Goal: Task Accomplishment & Management: Use online tool/utility

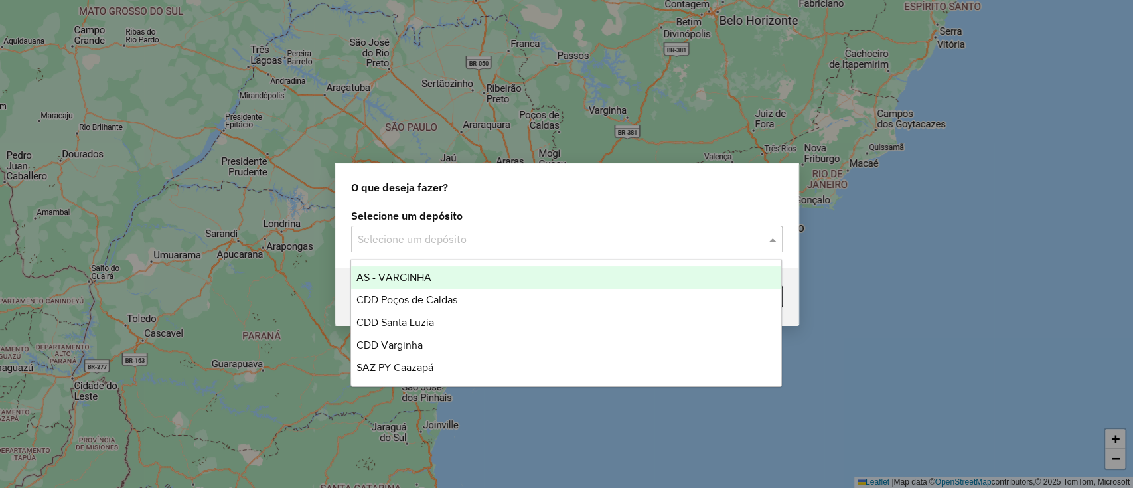
click at [648, 229] on div "Selecione um depósito" at bounding box center [566, 239] width 431 height 27
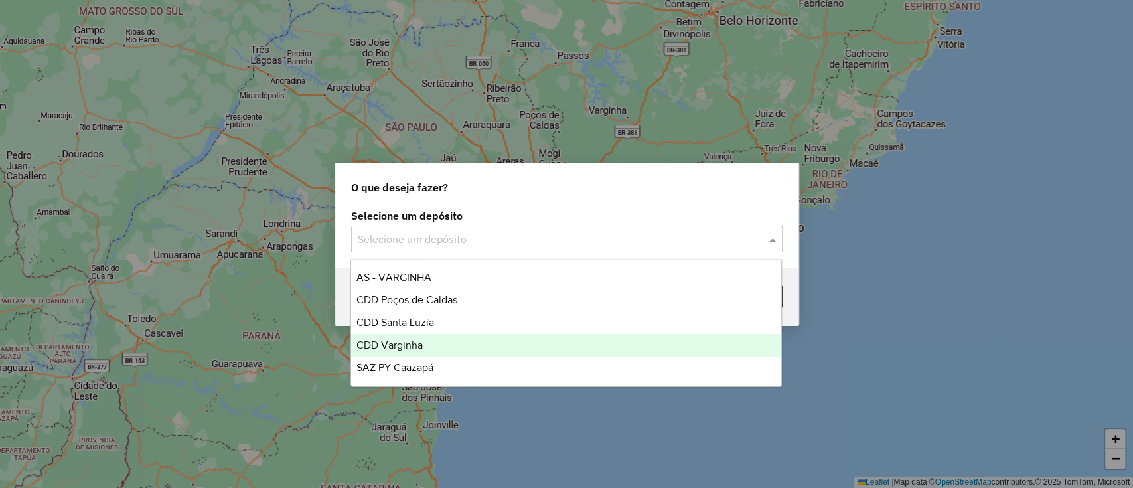
click at [455, 343] on div "CDD Varginha" at bounding box center [566, 345] width 430 height 23
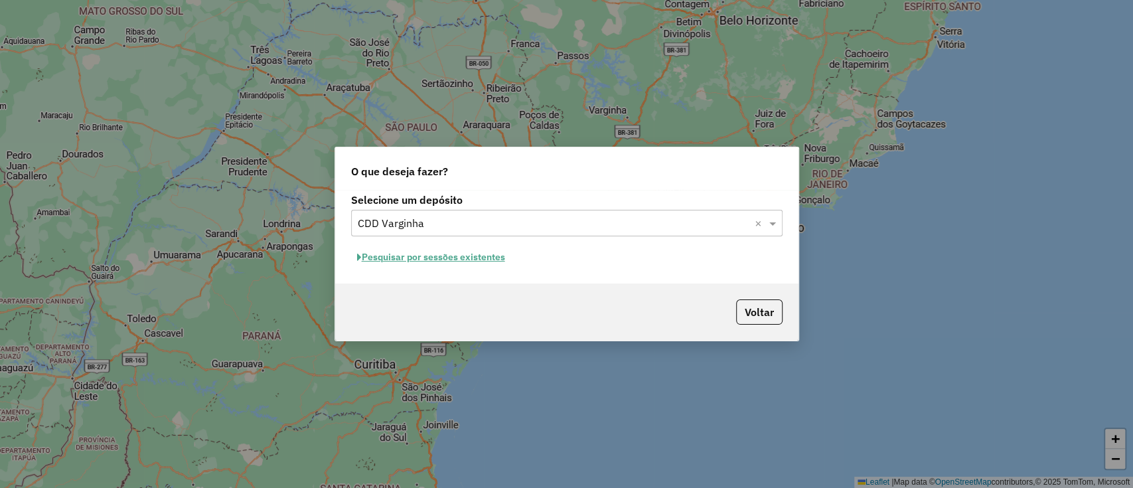
click at [458, 258] on button "Pesquisar por sessões existentes" at bounding box center [431, 257] width 160 height 21
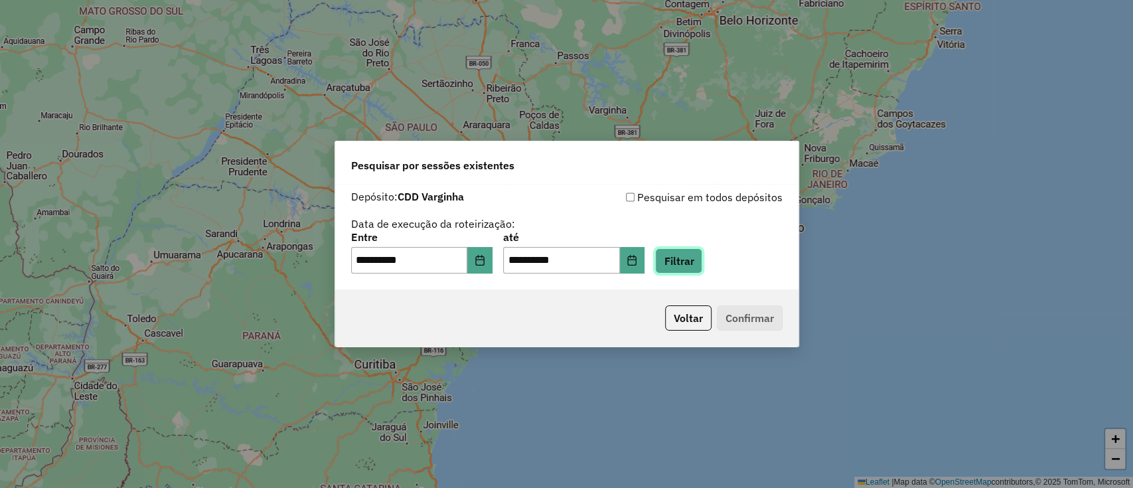
click at [689, 267] on button "Filtrar" at bounding box center [678, 260] width 47 height 25
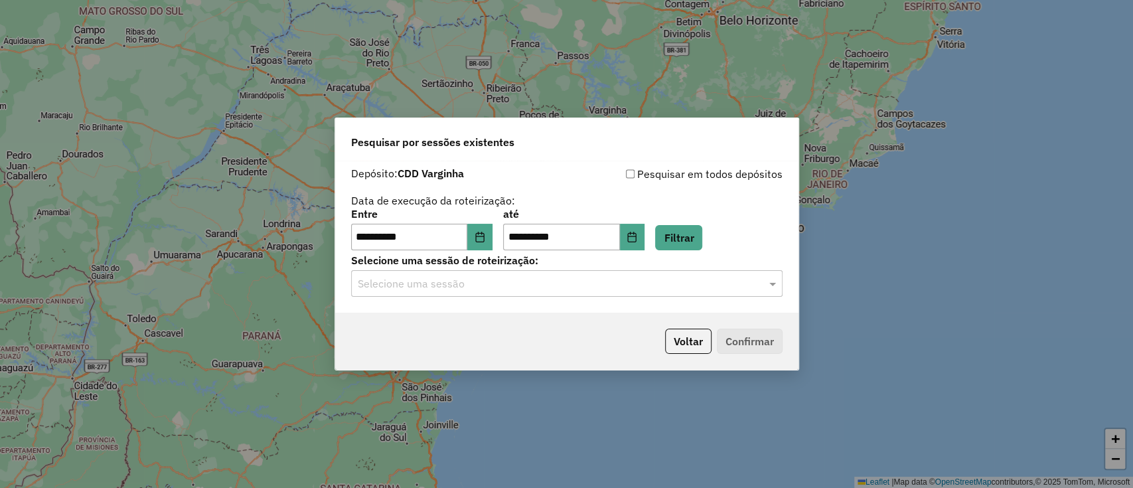
click at [607, 290] on input "text" at bounding box center [554, 284] width 392 height 16
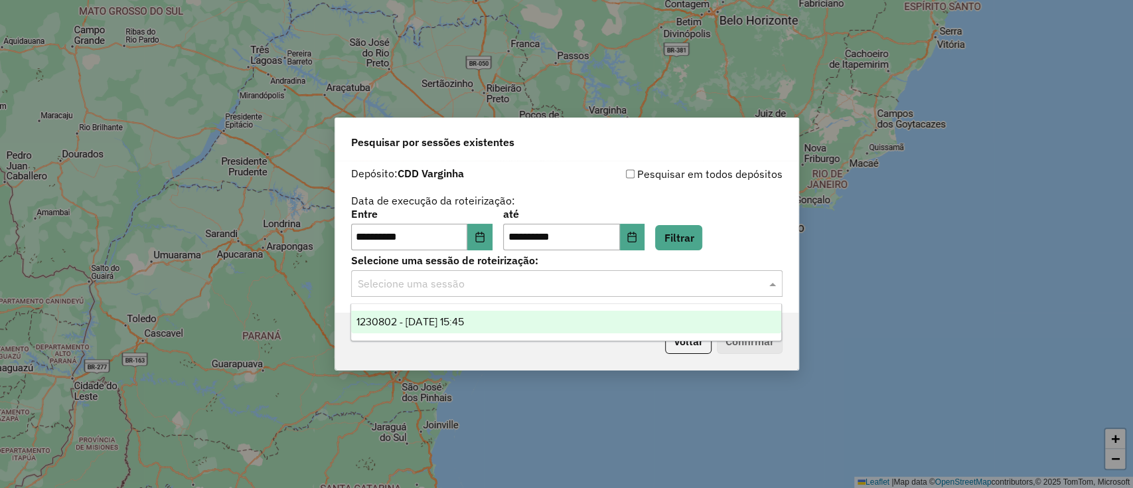
click at [545, 323] on div "1230802 - [DATE] 15:45" at bounding box center [566, 322] width 430 height 23
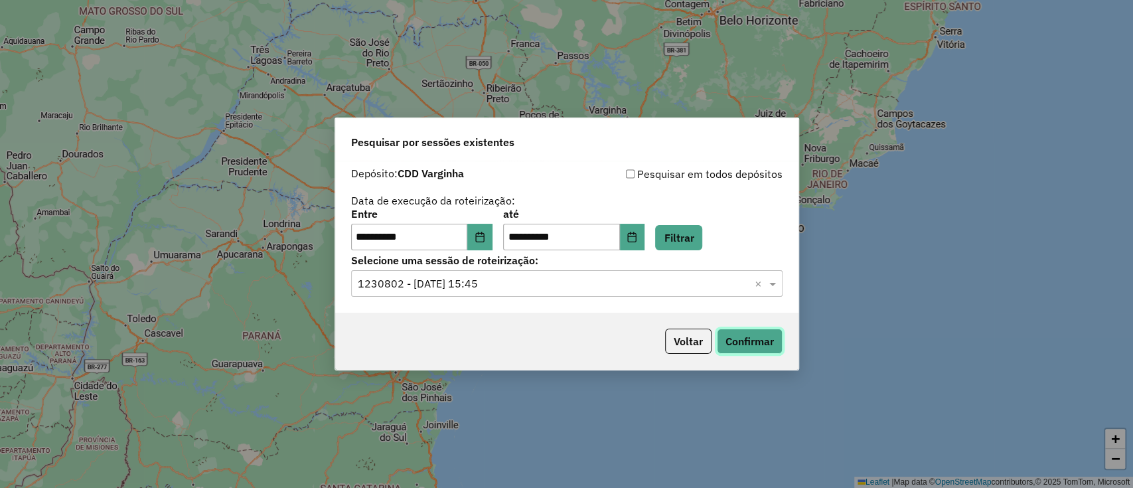
click at [733, 341] on button "Confirmar" at bounding box center [750, 341] width 66 height 25
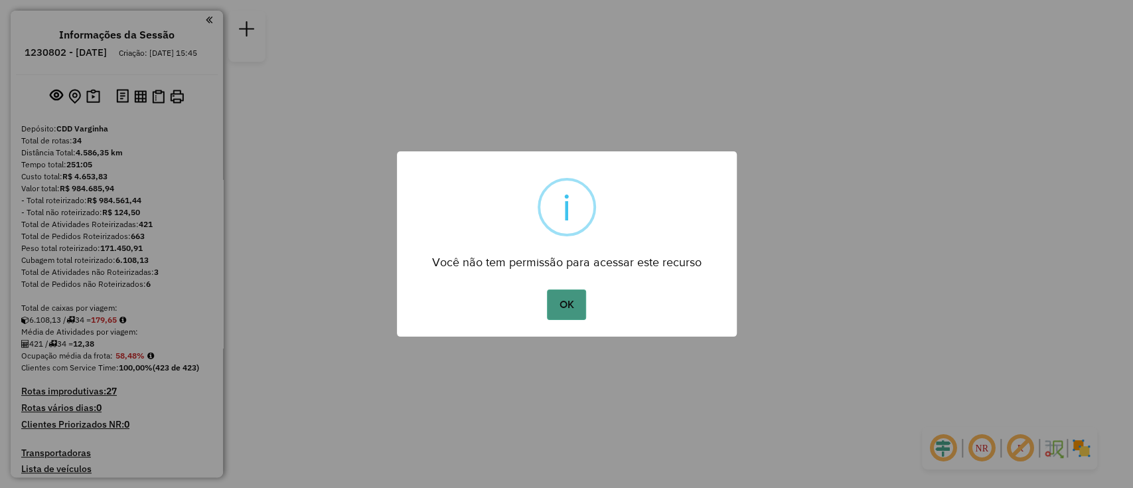
click at [563, 301] on button "OK" at bounding box center [566, 304] width 39 height 31
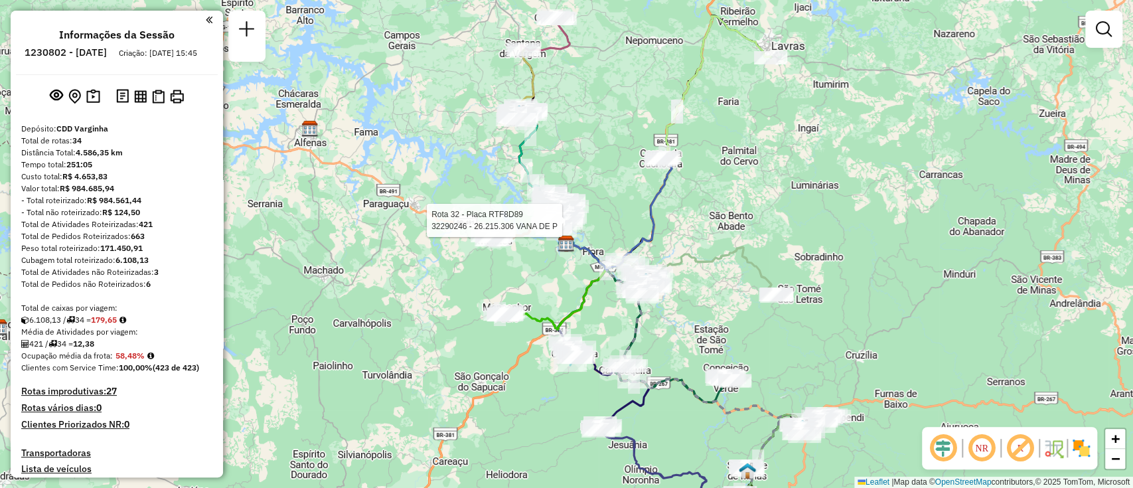
select select "**********"
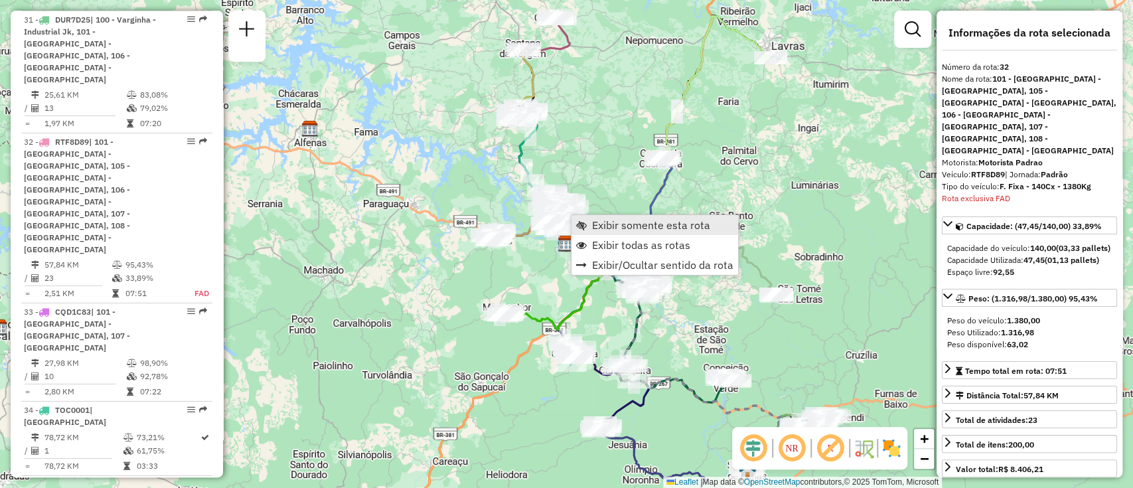
click at [591, 222] on link "Exibir somente esta rota" at bounding box center [655, 225] width 167 height 20
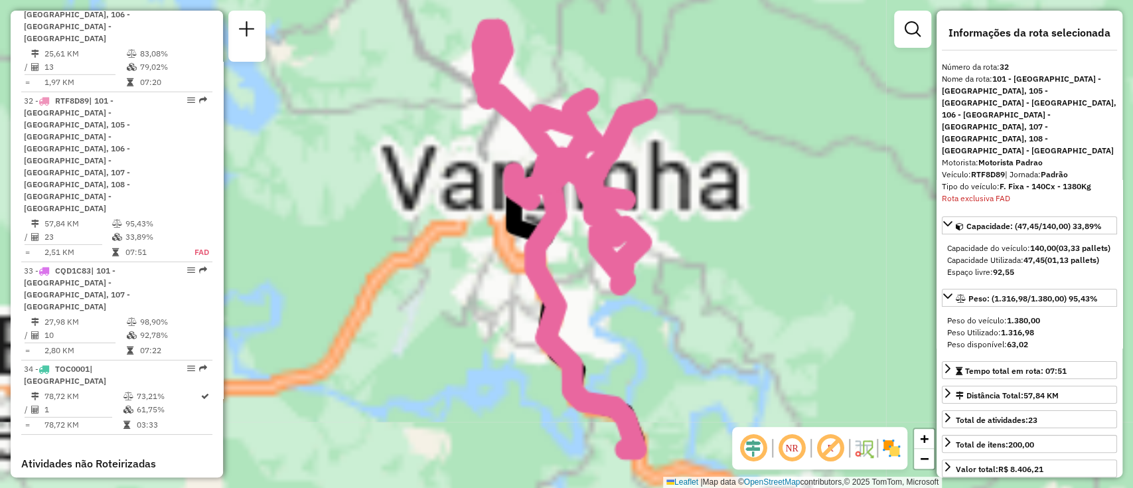
scroll to position [2810, 0]
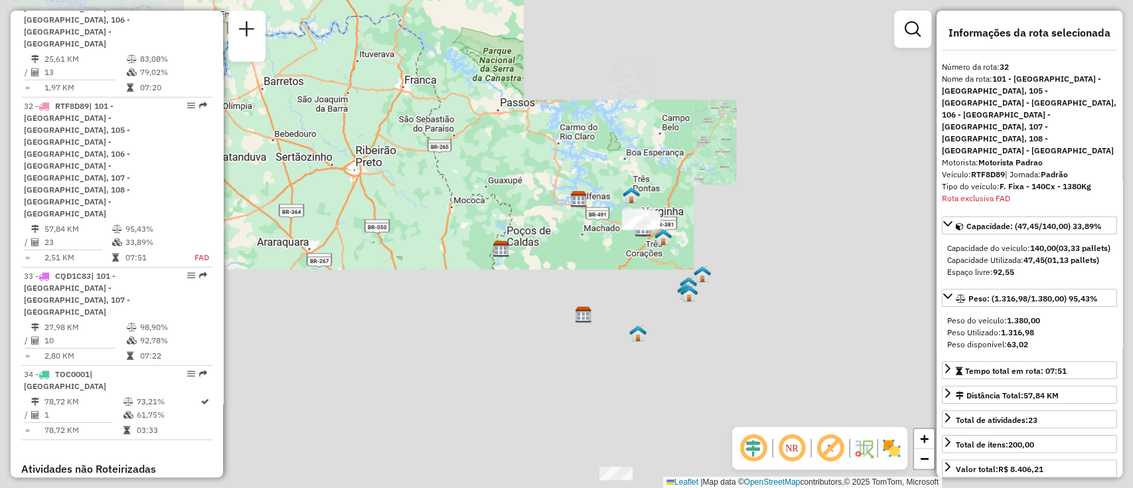
drag, startPoint x: 685, startPoint y: 363, endPoint x: 653, endPoint y: 206, distance: 159.9
click at [651, 198] on div "Janela de atendimento Grade de atendimento Capacidade Transportadoras Veículos …" at bounding box center [566, 244] width 1133 height 488
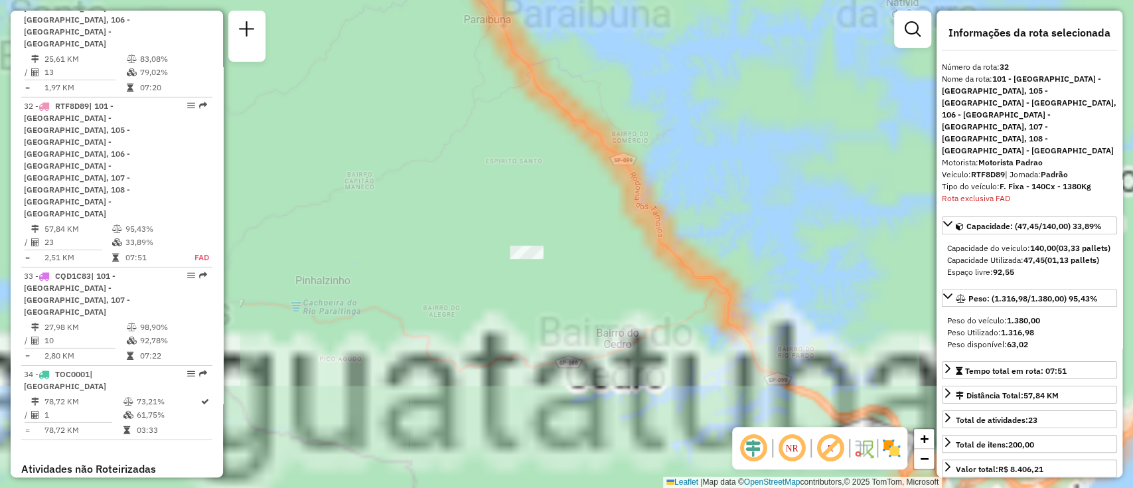
drag, startPoint x: 633, startPoint y: 385, endPoint x: 631, endPoint y: 318, distance: 67.1
click at [631, 319] on div "Janela de atendimento Grade de atendimento Capacidade Transportadoras Veículos …" at bounding box center [566, 244] width 1133 height 488
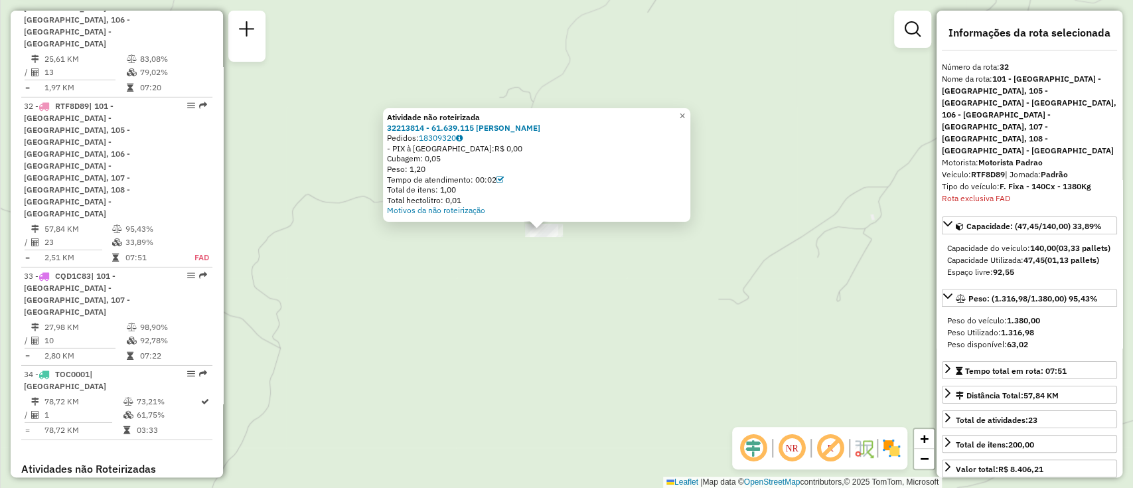
click at [558, 262] on div "Atividade não roteirizada 32213814 - 61.639.115 NATHAN DA SILVA OLIVEIRA Pedido…" at bounding box center [566, 244] width 1133 height 488
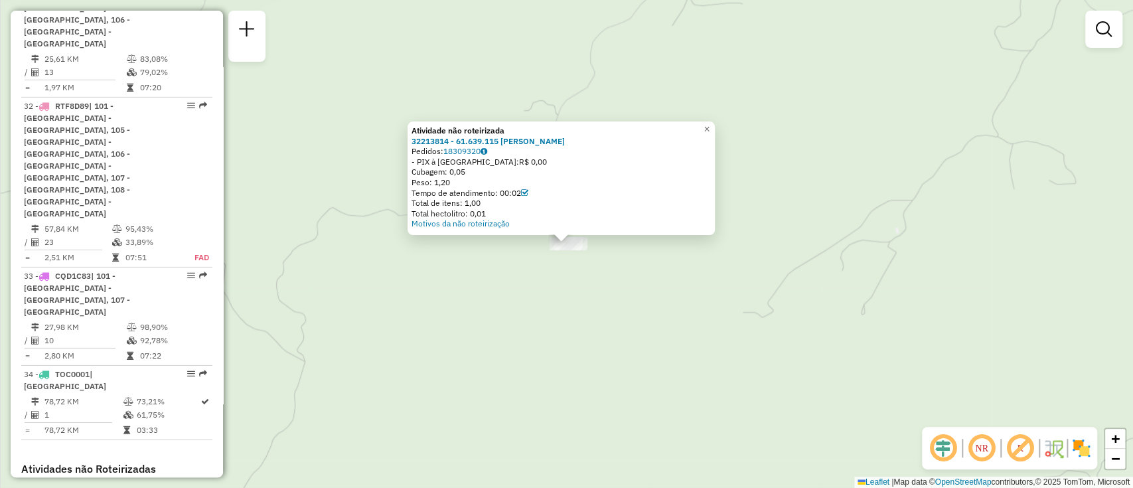
click at [554, 229] on div "Atividade não roteirizada 32213814 - 61.639.115 NATHAN DA SILVA OLIVEIRA Pedido…" at bounding box center [561, 178] width 307 height 114
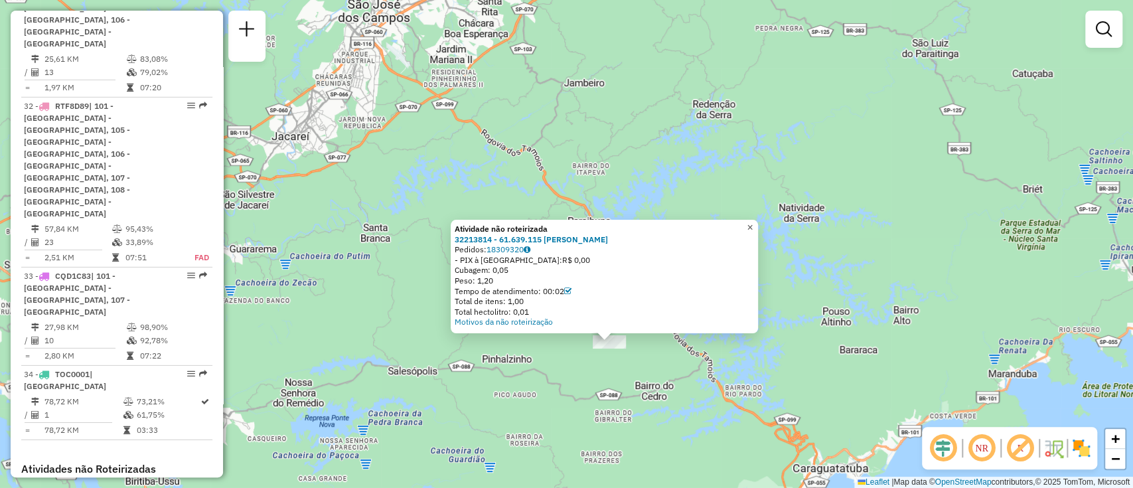
click at [753, 222] on span "×" at bounding box center [750, 227] width 6 height 11
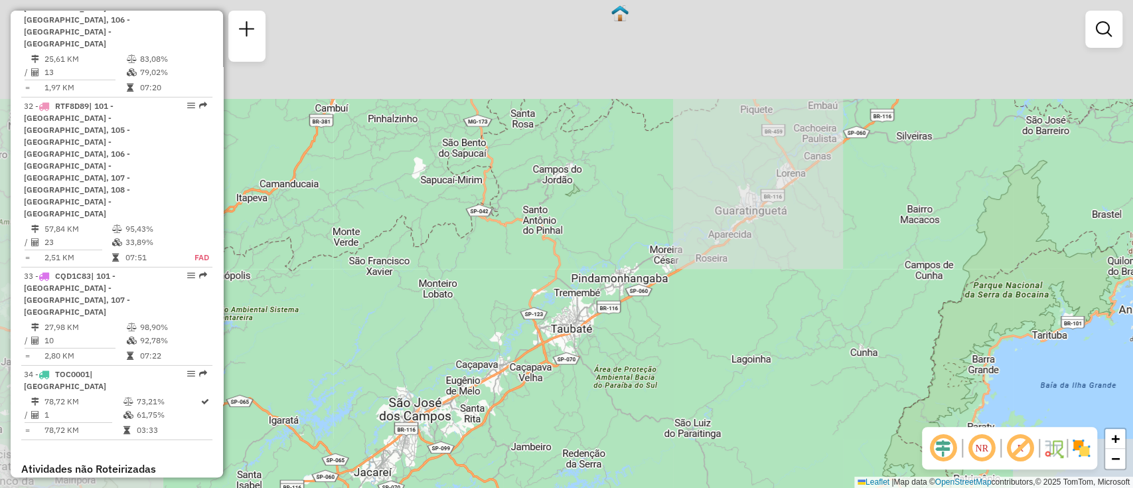
drag, startPoint x: 748, startPoint y: 258, endPoint x: 677, endPoint y: 427, distance: 184.2
click at [677, 427] on div "Janela de atendimento Grade de atendimento Capacidade Transportadoras Veículos …" at bounding box center [566, 244] width 1133 height 488
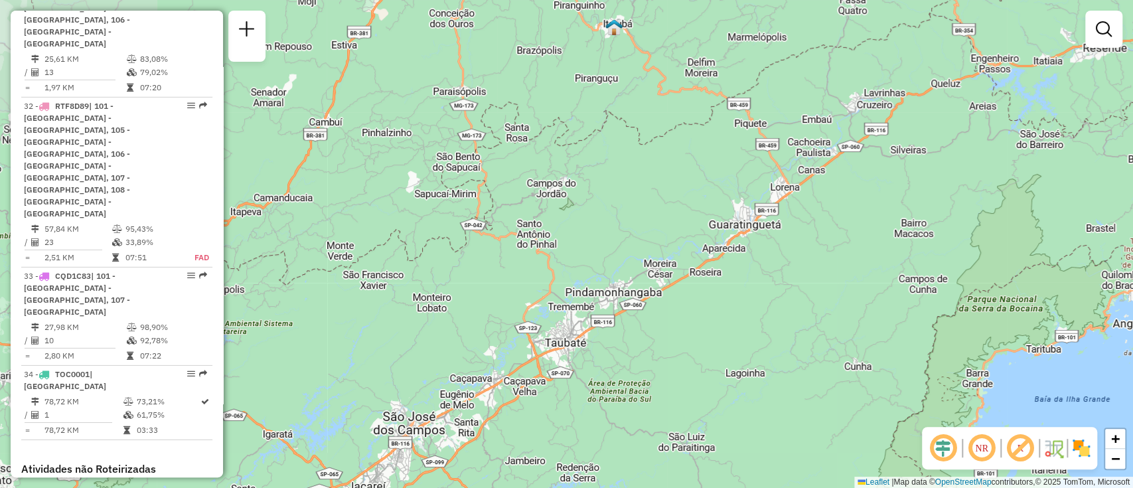
drag, startPoint x: 720, startPoint y: 260, endPoint x: 633, endPoint y: 529, distance: 283.2
click at [633, 487] on html "Aguarde... Pop-up bloqueado! Seu navegador bloqueou automáticamente a abertura …" at bounding box center [566, 244] width 1133 height 488
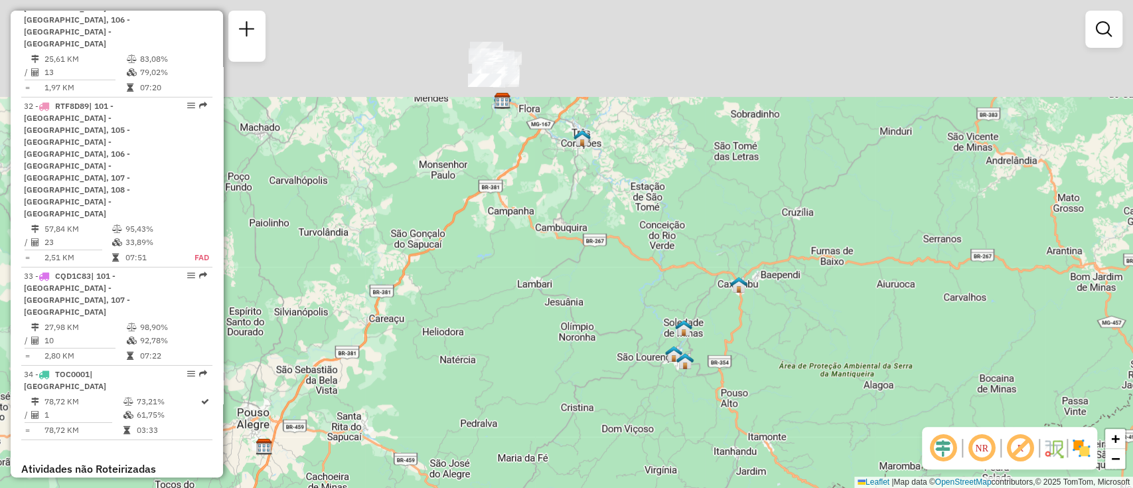
drag, startPoint x: 645, startPoint y: 272, endPoint x: 595, endPoint y: 510, distance: 242.8
click at [595, 487] on html "Aguarde... Pop-up bloqueado! Seu navegador bloqueou automáticamente a abertura …" at bounding box center [566, 244] width 1133 height 488
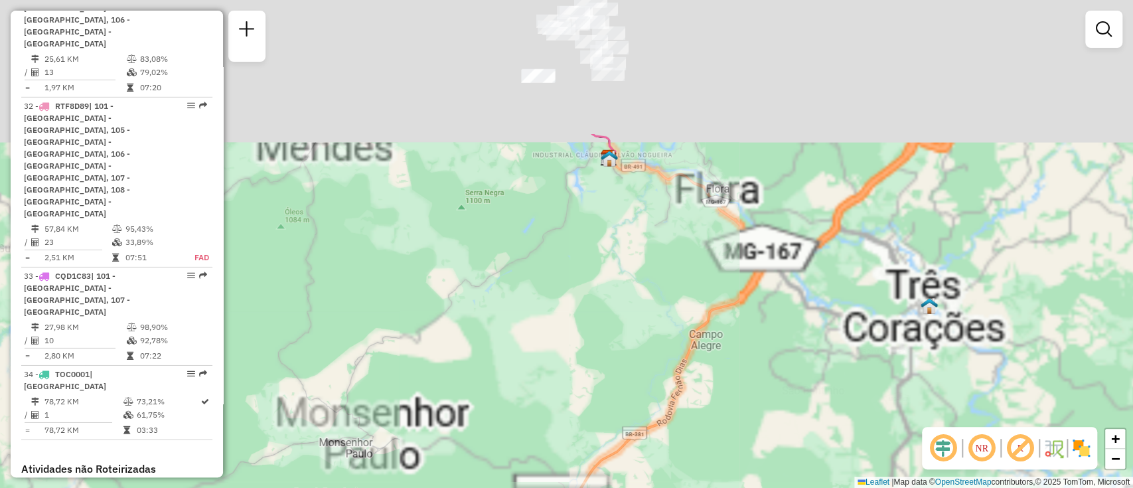
drag, startPoint x: 491, startPoint y: 194, endPoint x: 463, endPoint y: 320, distance: 129.2
click at [463, 320] on div "Janela de atendimento Grade de atendimento Capacidade Transportadoras Veículos …" at bounding box center [566, 244] width 1133 height 488
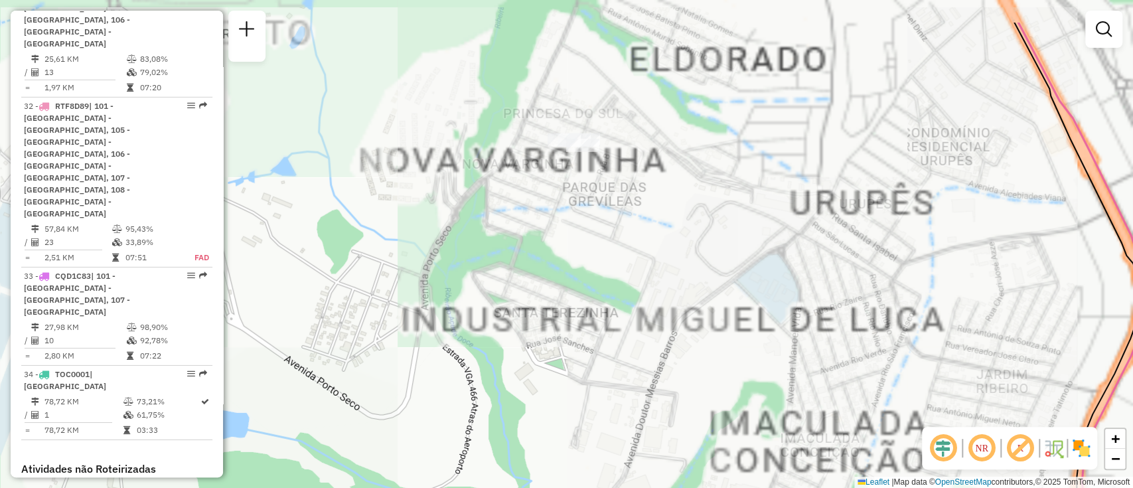
drag, startPoint x: 579, startPoint y: 123, endPoint x: 580, endPoint y: 160, distance: 37.2
click at [580, 196] on div "Janela de atendimento Grade de atendimento Capacidade Transportadoras Veículos …" at bounding box center [566, 244] width 1133 height 488
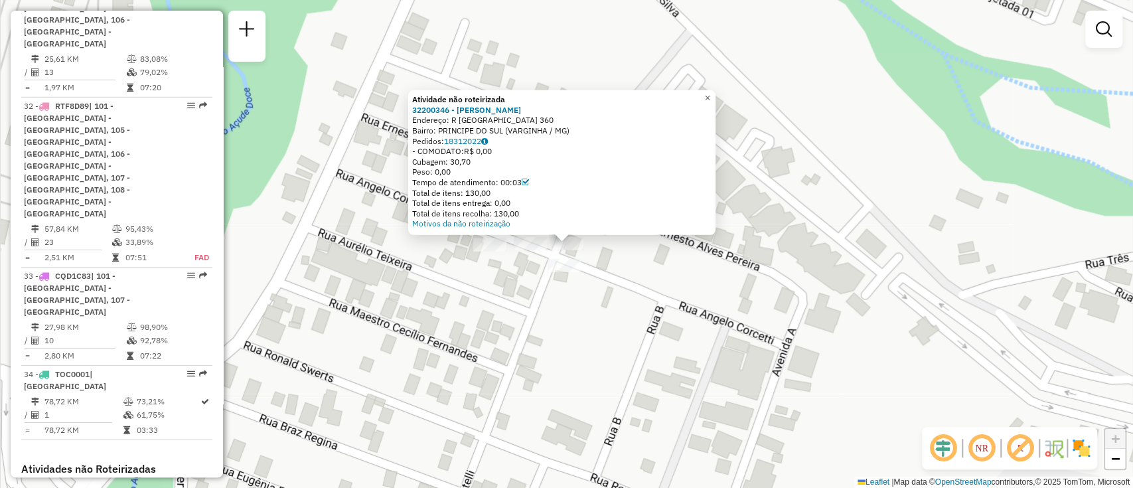
click at [493, 252] on div at bounding box center [489, 244] width 33 height 13
